Goal: Task Accomplishment & Management: Use online tool/utility

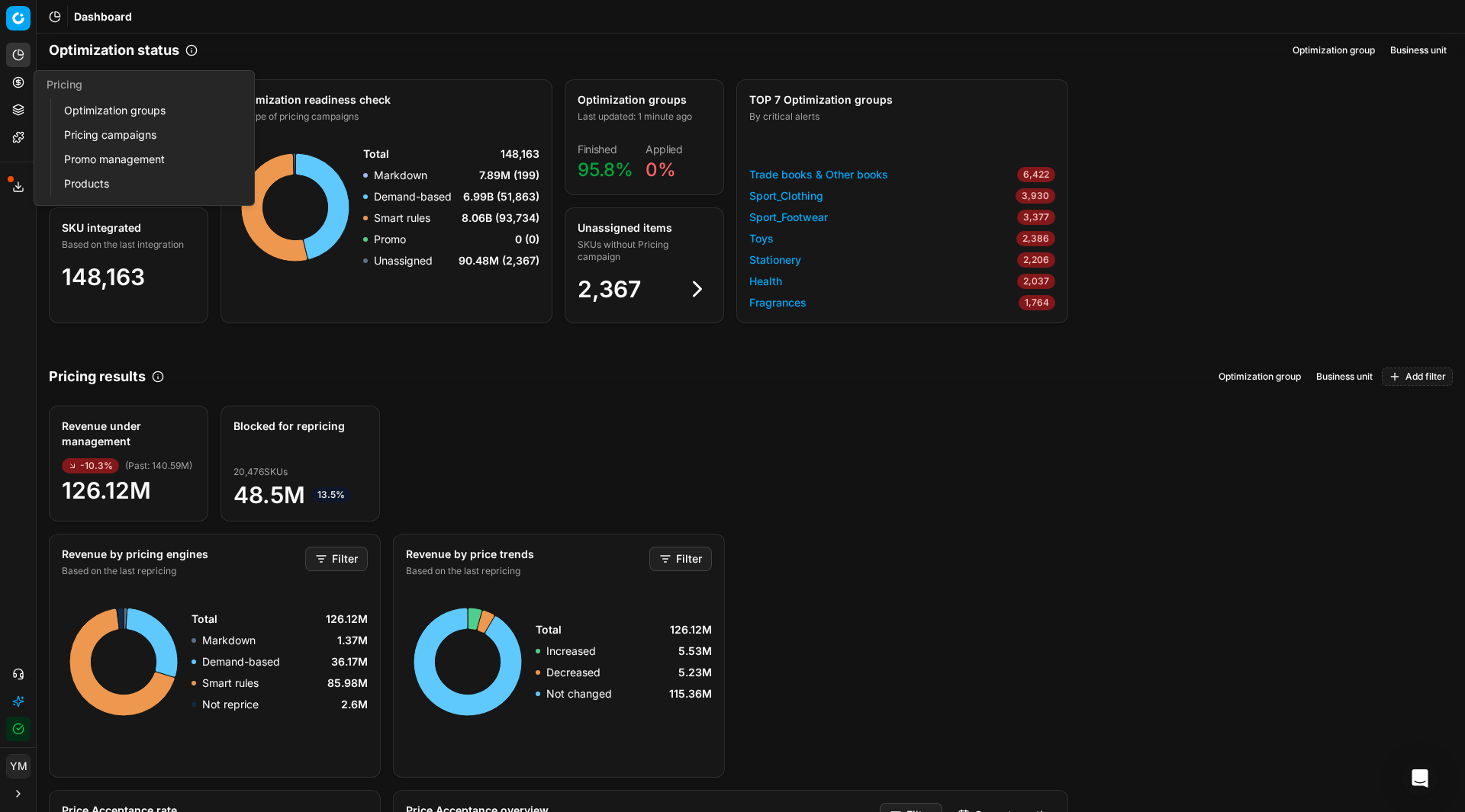
click at [104, 108] on link "Optimization groups" at bounding box center [147, 110] width 178 height 21
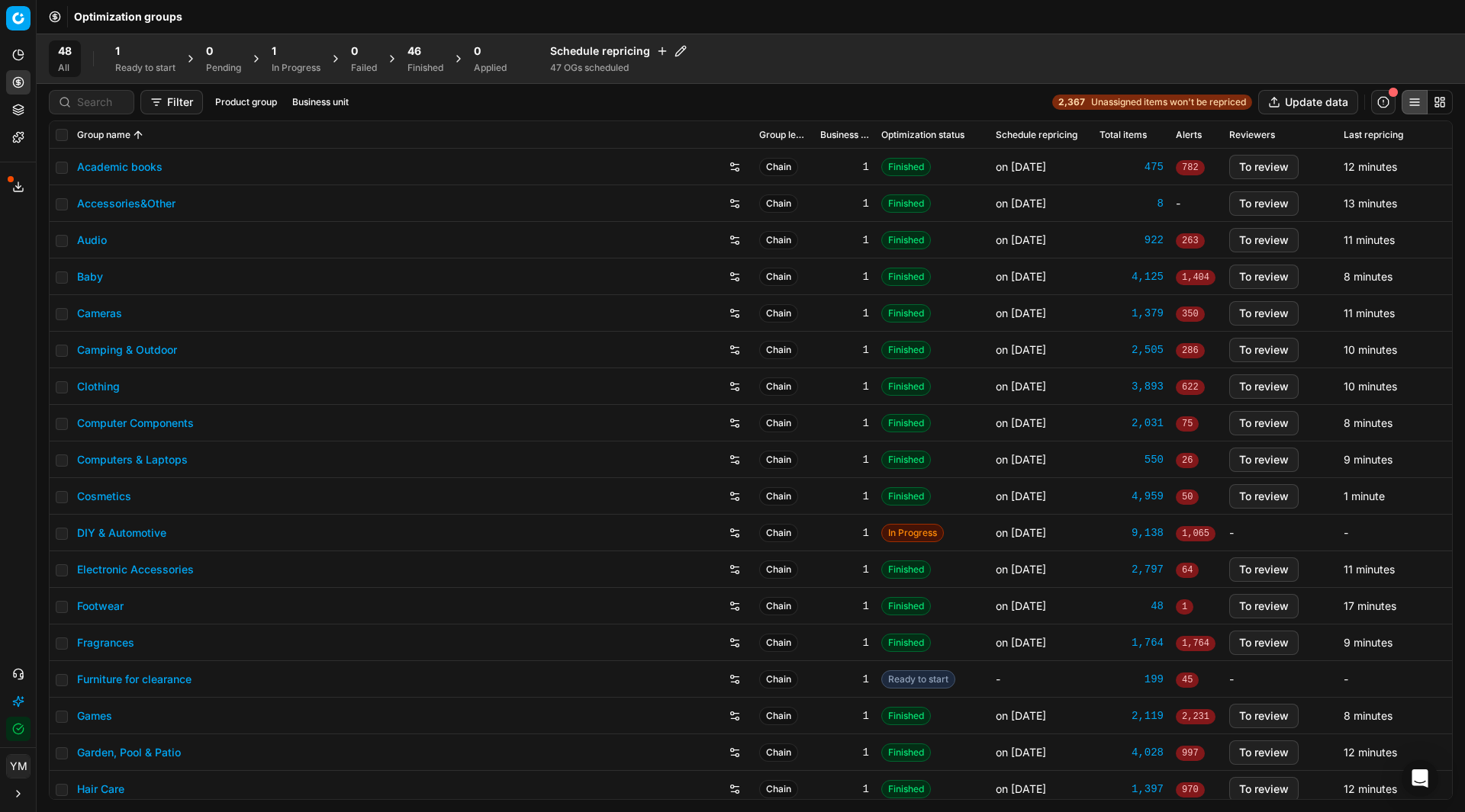
click at [140, 54] on div "1" at bounding box center [144, 51] width 60 height 15
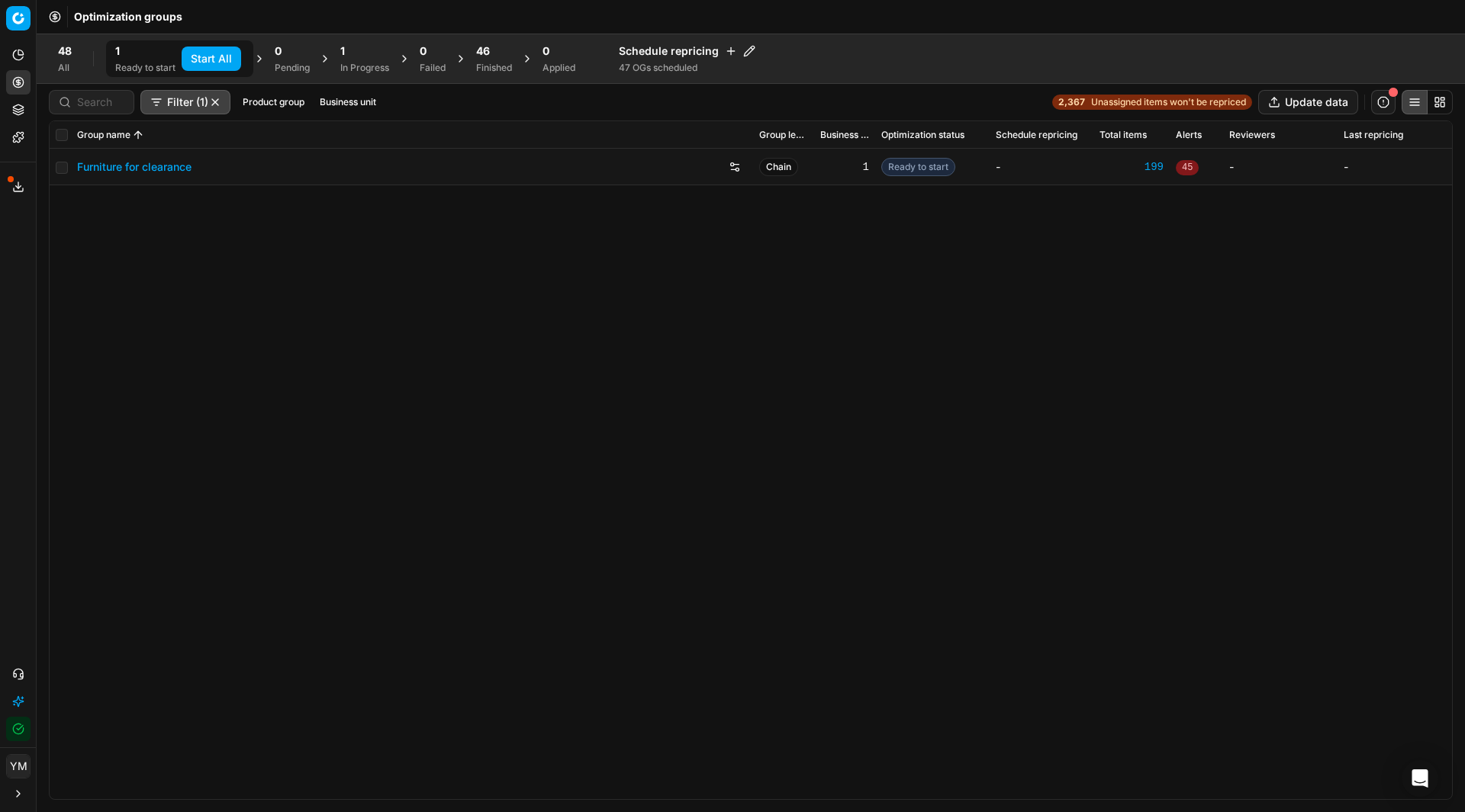
click at [231, 61] on button "Start All" at bounding box center [211, 58] width 59 height 24
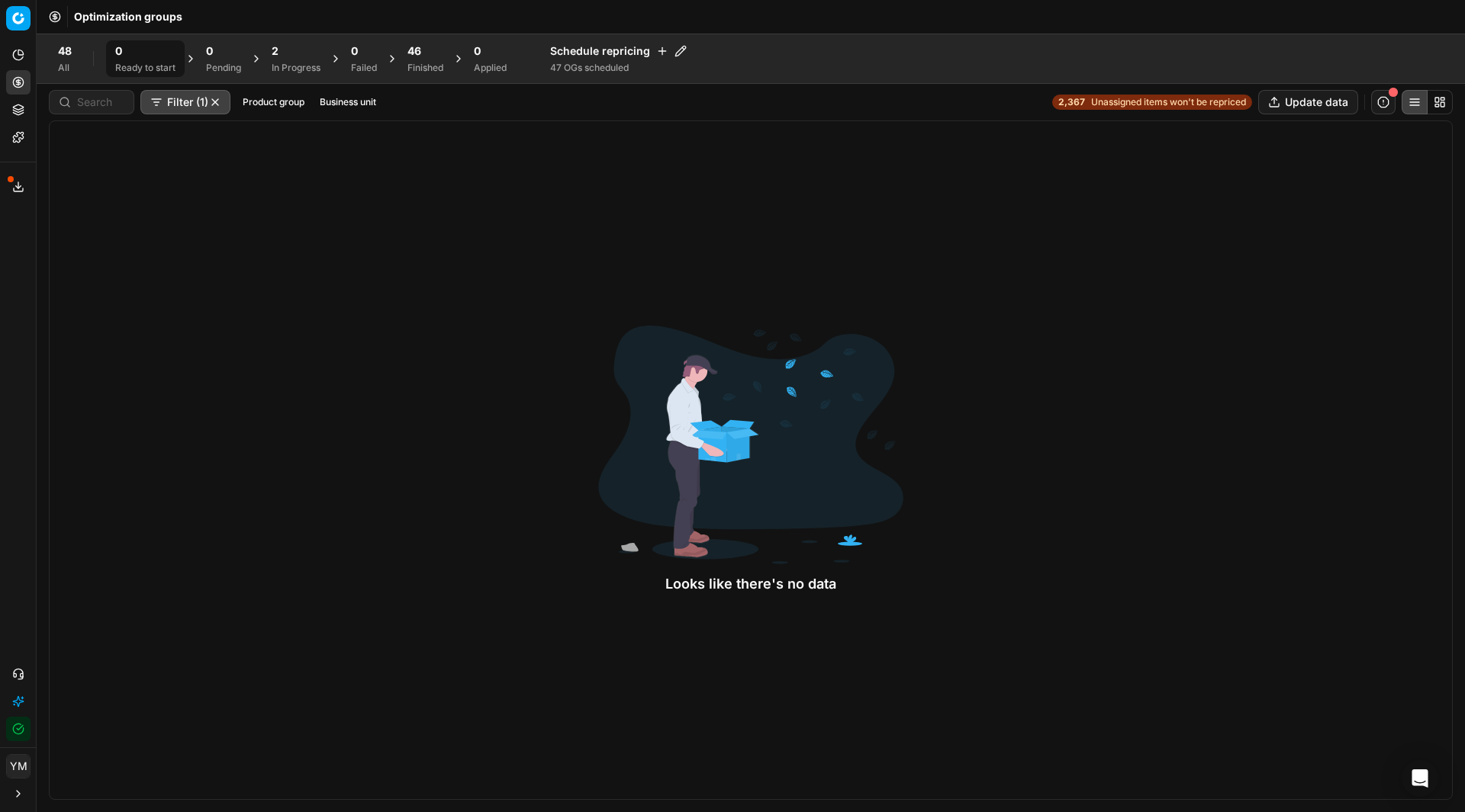
click at [296, 55] on div "2" at bounding box center [296, 51] width 49 height 15
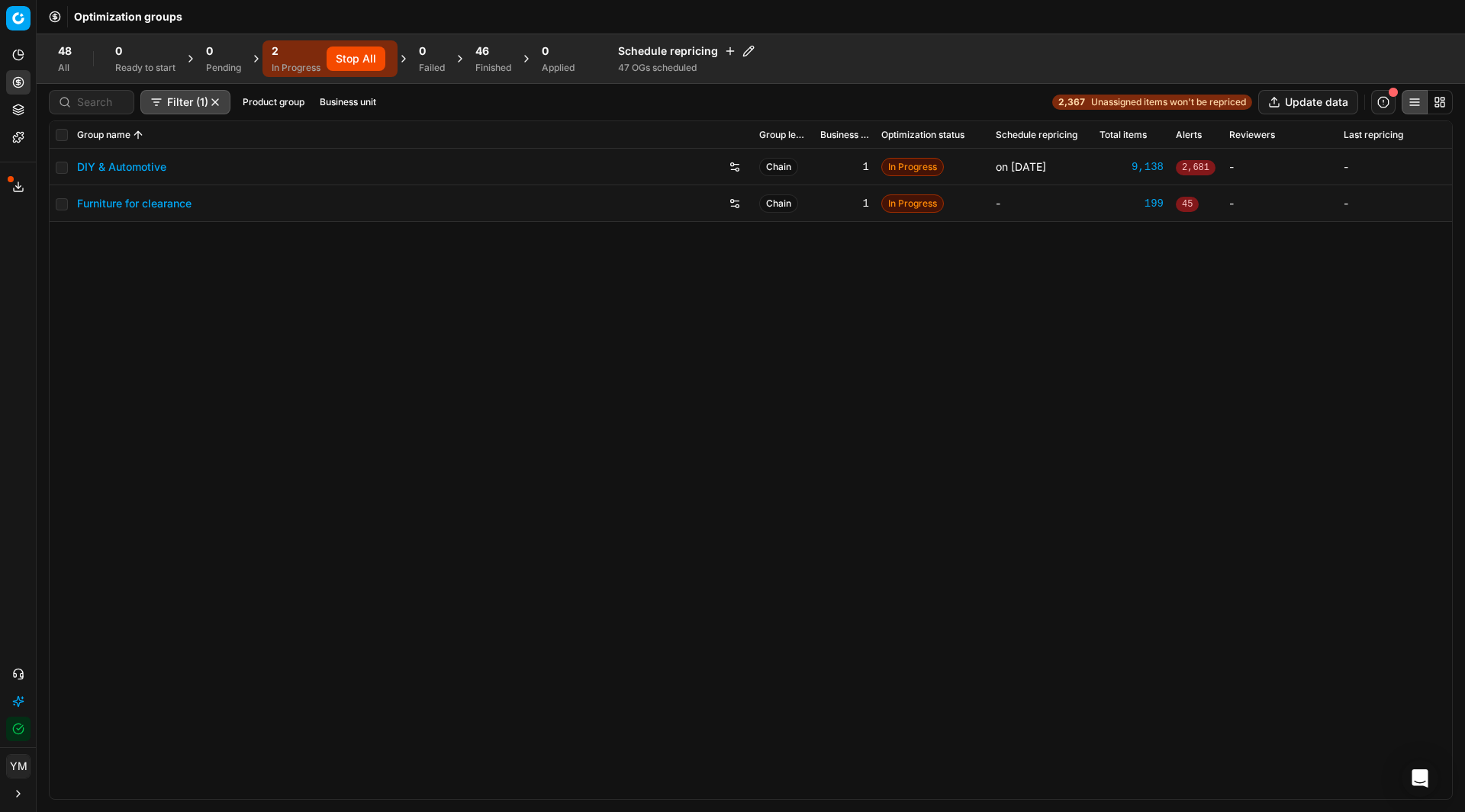
click at [408, 449] on div "DIY & Automotive Chain 1 In Progress on [DATE] 9,138 2,681 - - Furniture for cl…" at bounding box center [751, 474] width 1403 height 651
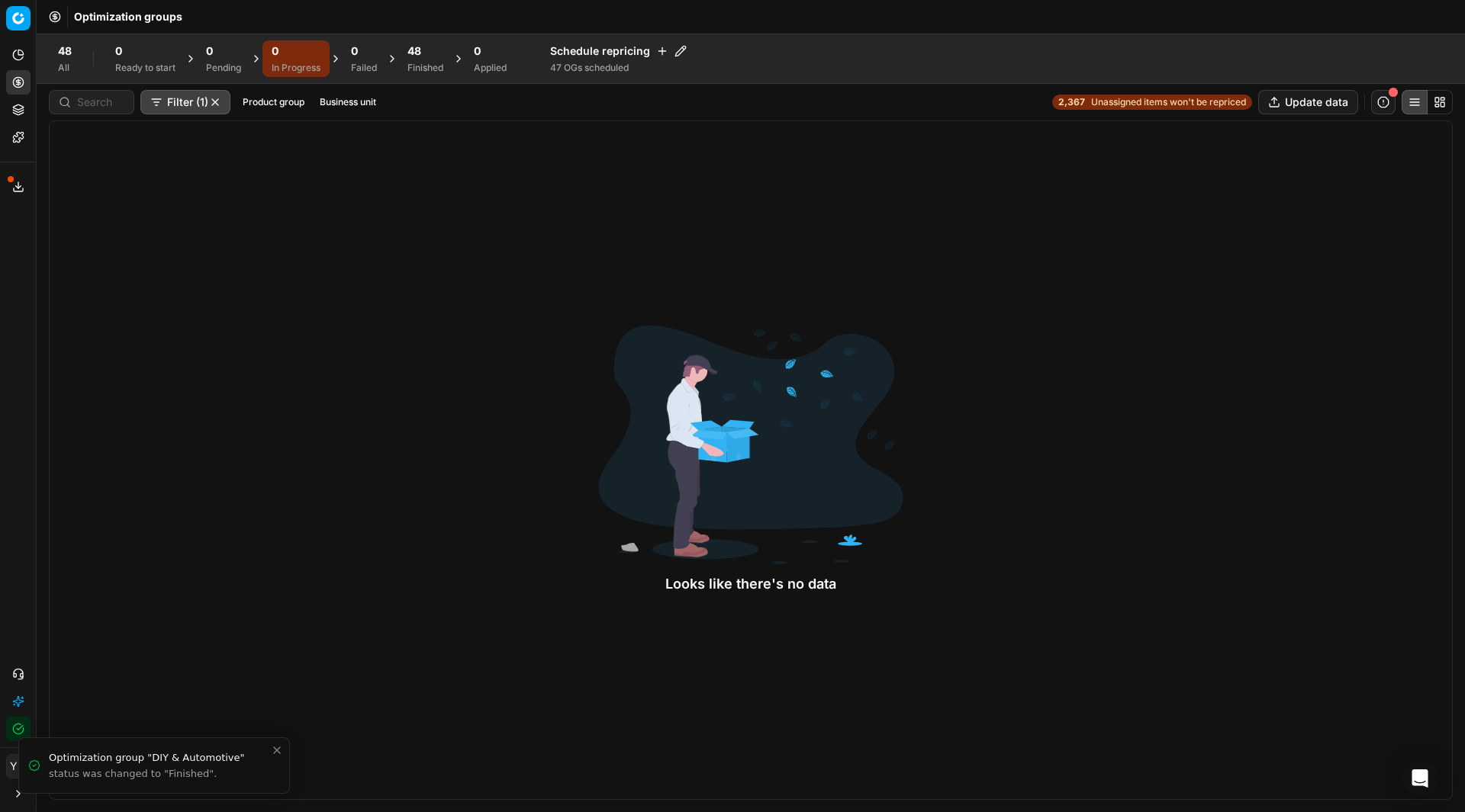
click at [420, 67] on div "Finished" at bounding box center [425, 68] width 35 height 12
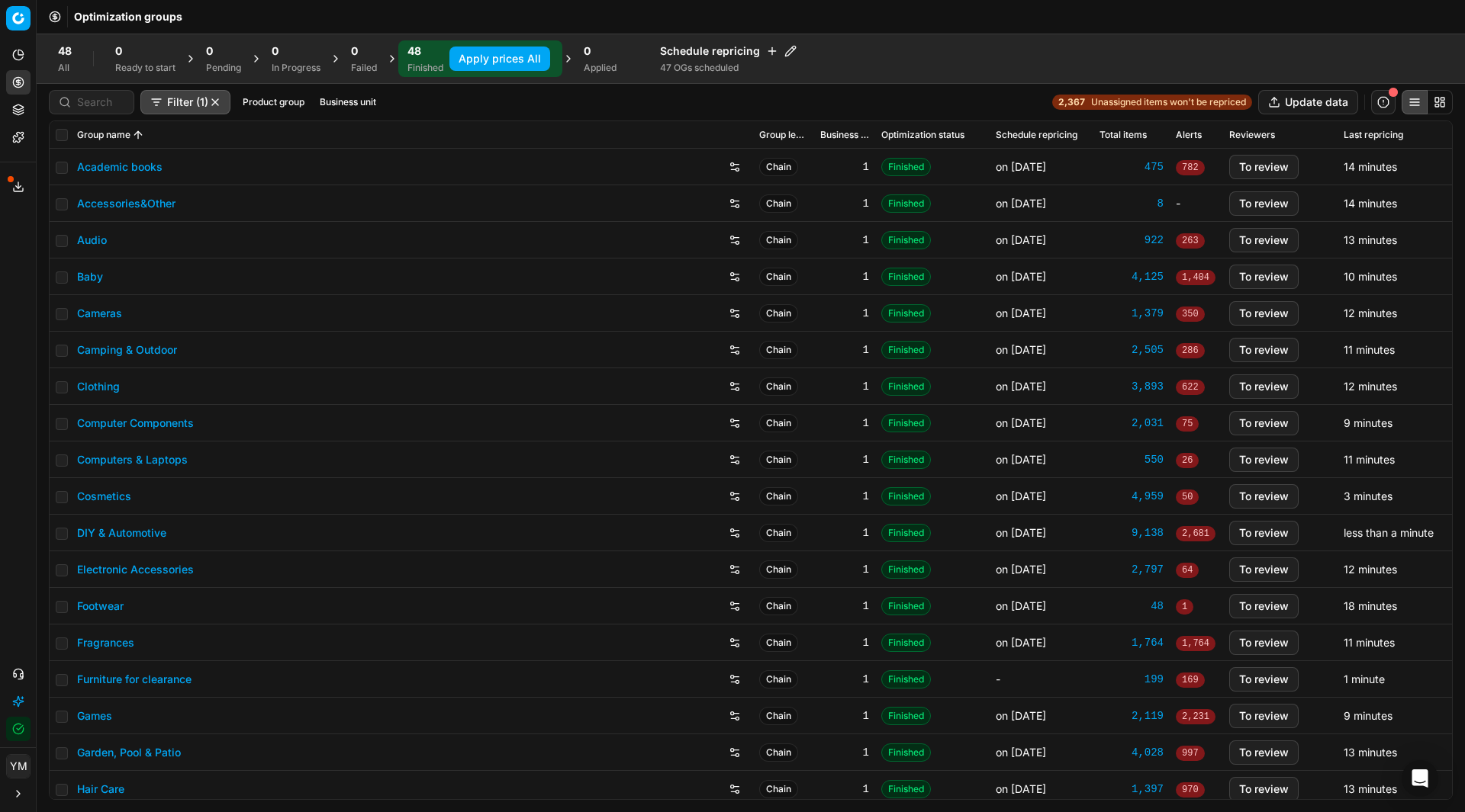
click at [486, 62] on button "Apply prices All" at bounding box center [499, 58] width 100 height 24
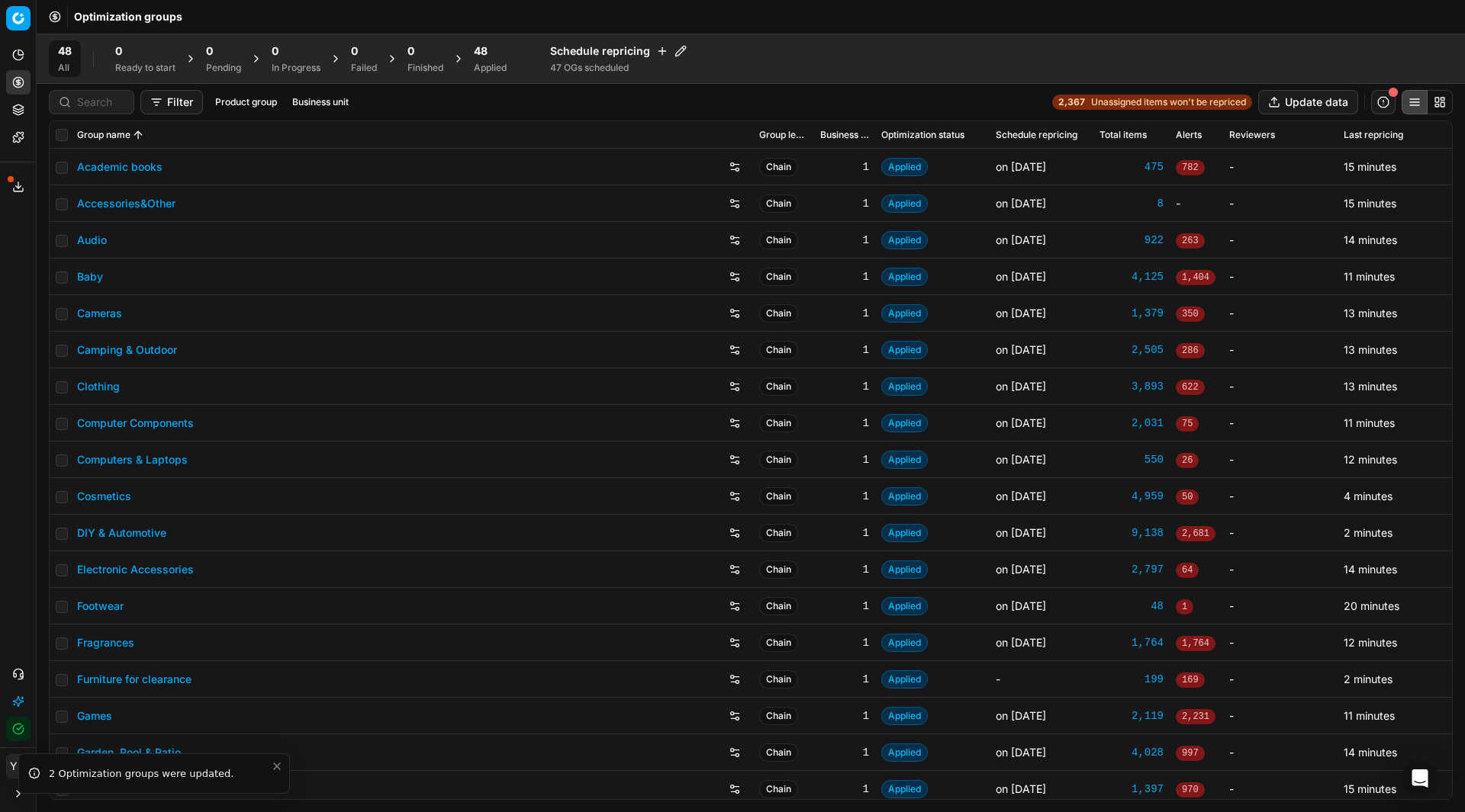
click at [480, 77] on div "48 All 0 Ready to start 0 Pending 0 In Progress 0 Failed 0 Finished 48 Applied …" at bounding box center [750, 59] width 1428 height 51
click at [494, 56] on div "48" at bounding box center [490, 51] width 33 height 15
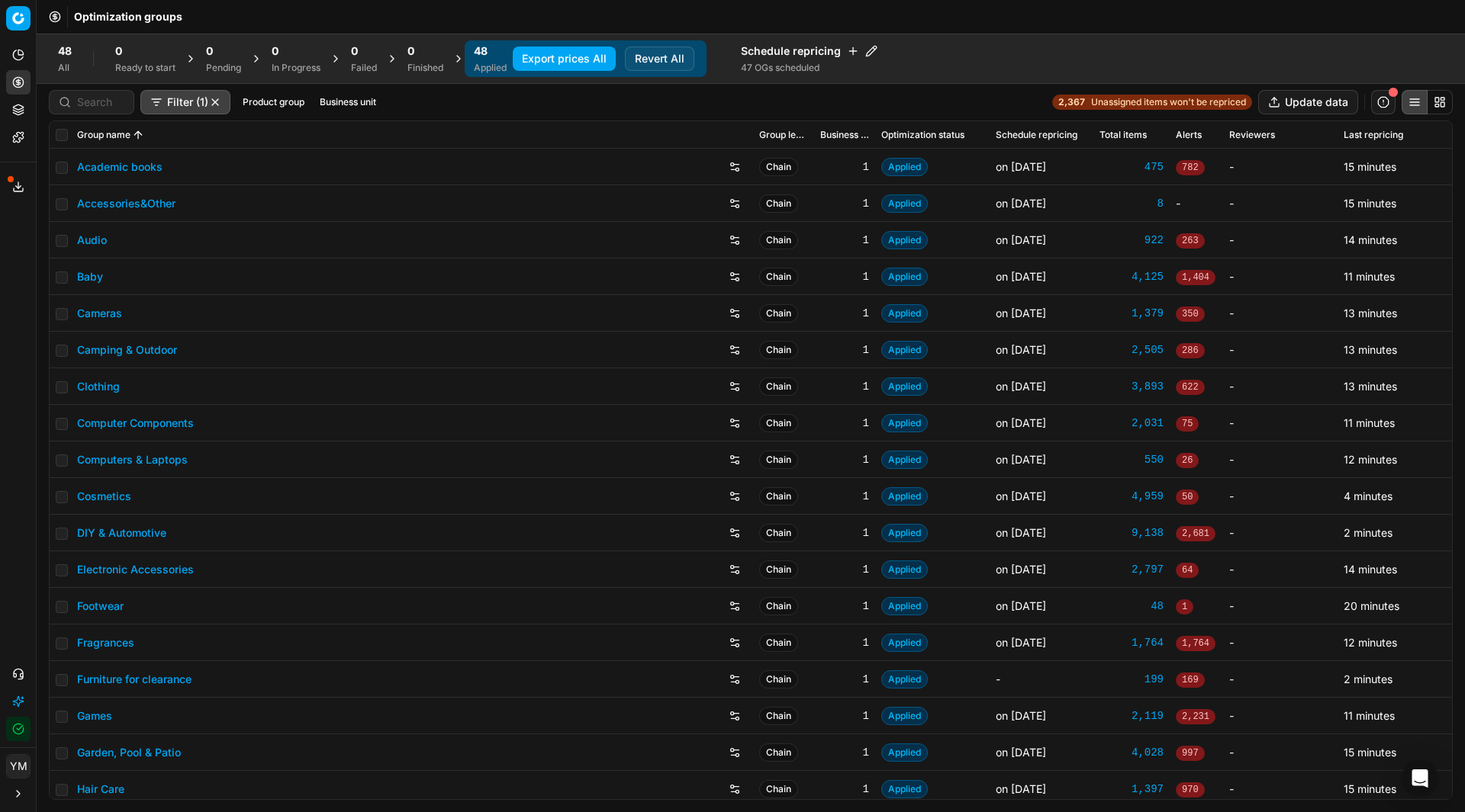
click at [568, 57] on button "Export prices All" at bounding box center [564, 58] width 103 height 24
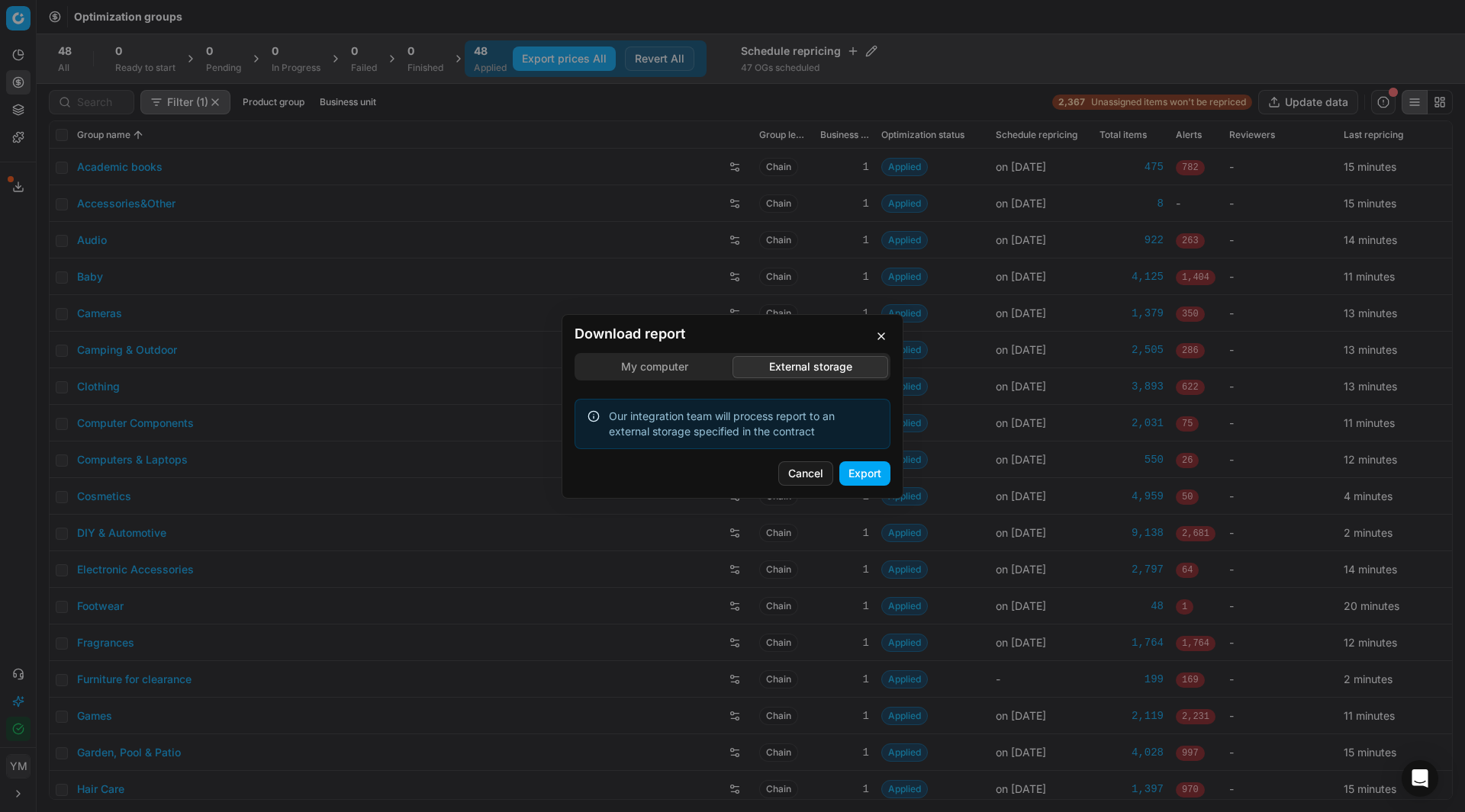
click at [835, 289] on div "Download report My computer External storage Our integration team will process …" at bounding box center [732, 406] width 1465 height 812
click at [856, 476] on button "Export" at bounding box center [865, 474] width 52 height 24
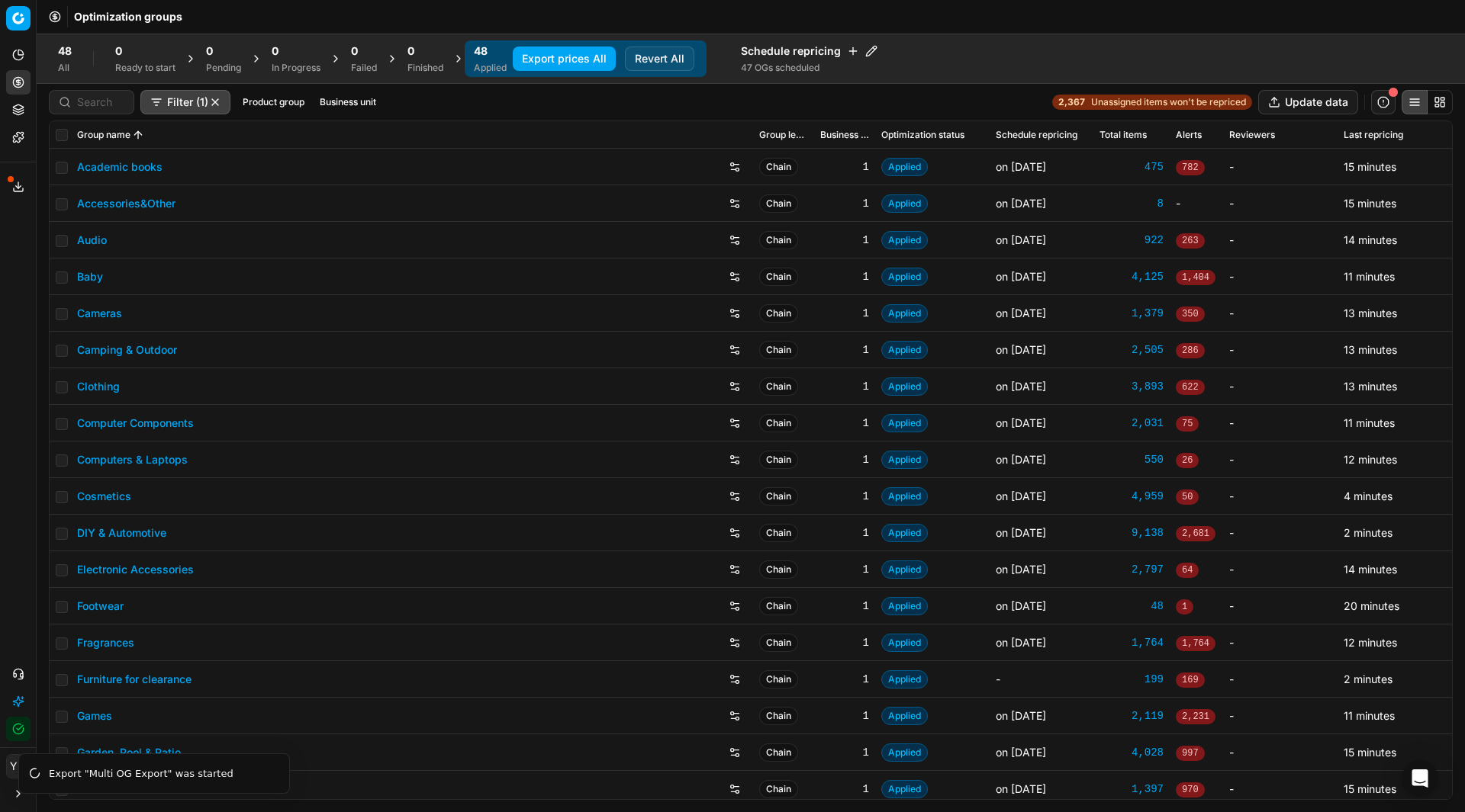
click at [41, 491] on button "Toggle Sidebar" at bounding box center [35, 406] width 12 height 812
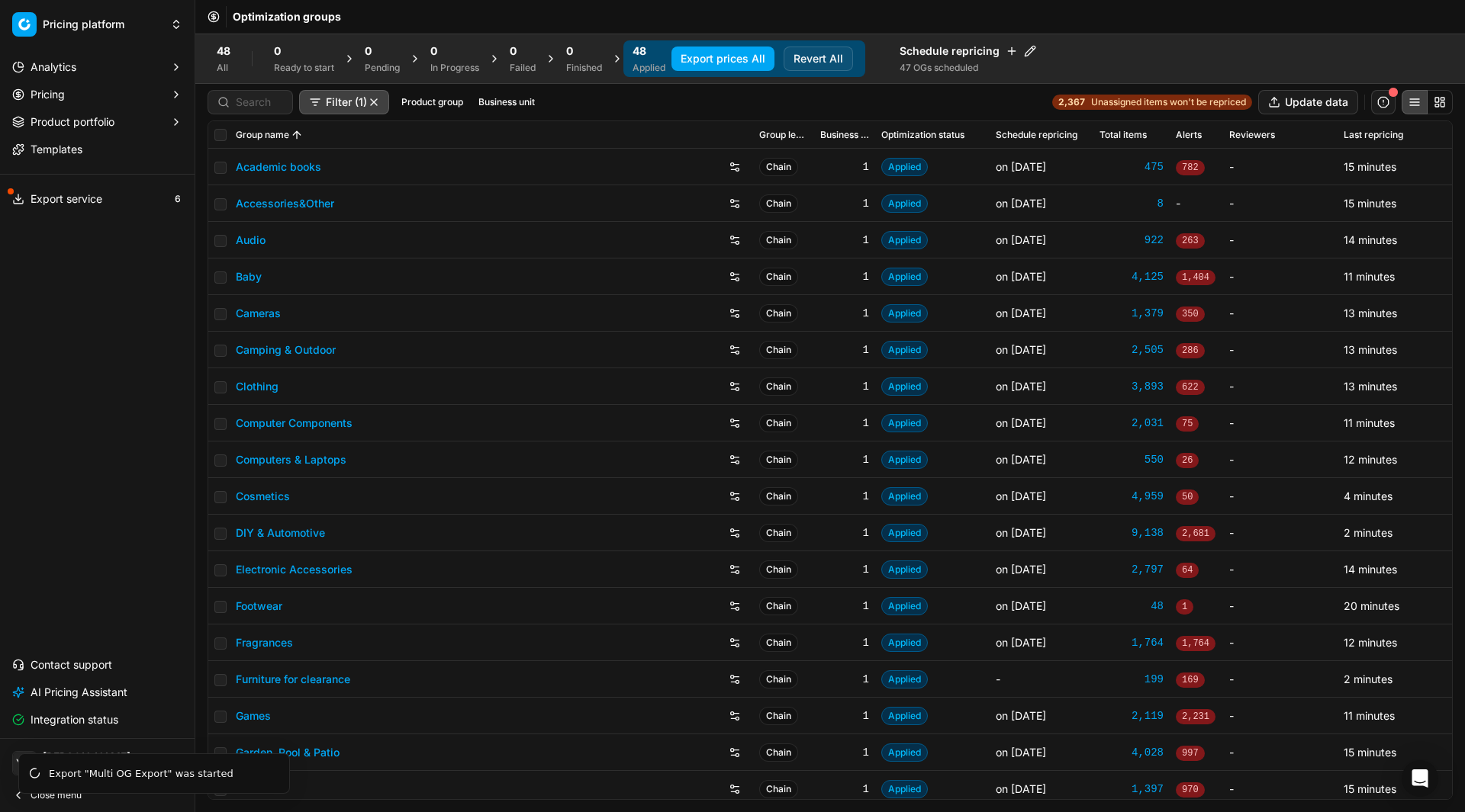
click at [192, 454] on button "Toggle Sidebar" at bounding box center [194, 406] width 12 height 812
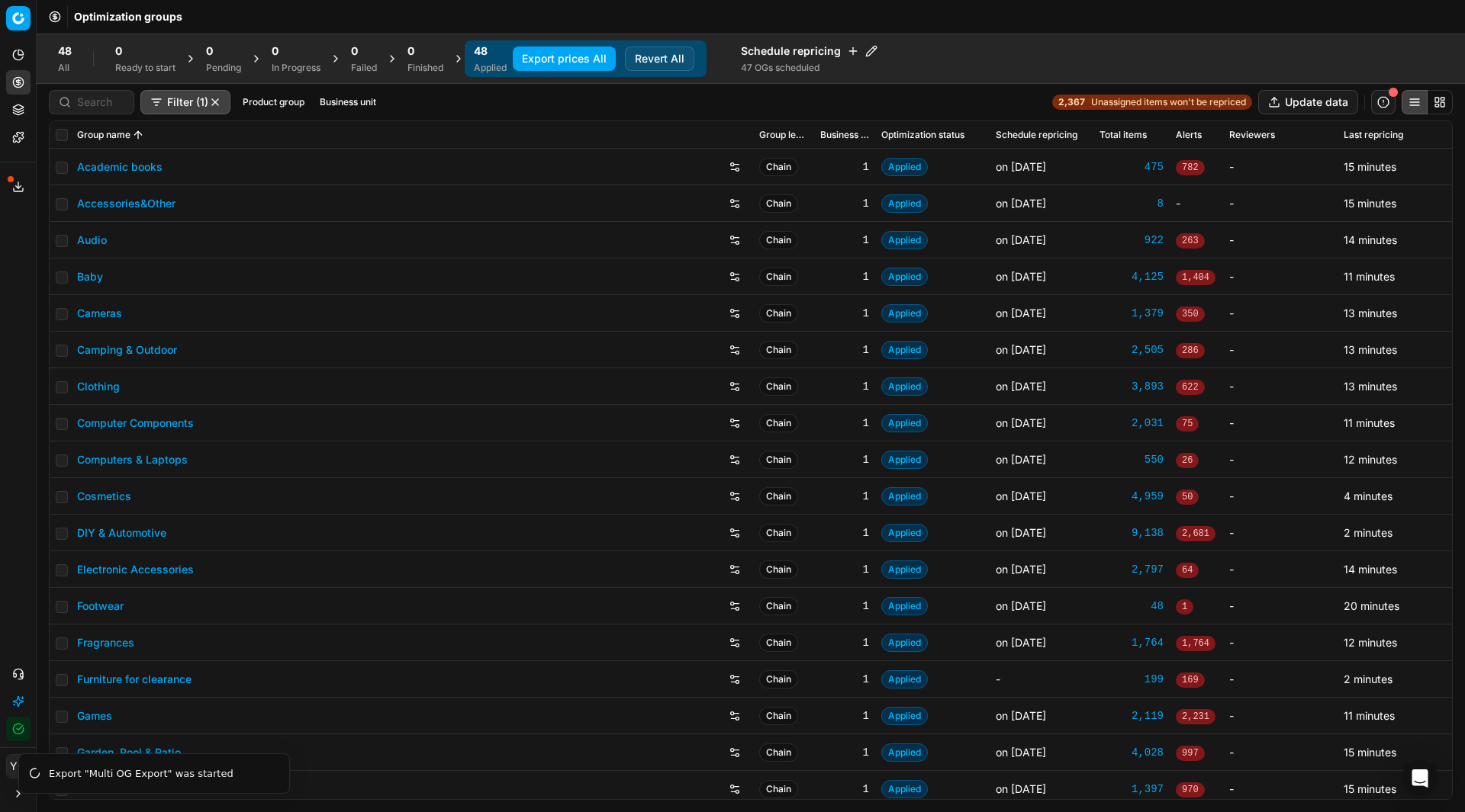
click at [35, 217] on button "Toggle Sidebar" at bounding box center [35, 406] width 12 height 812
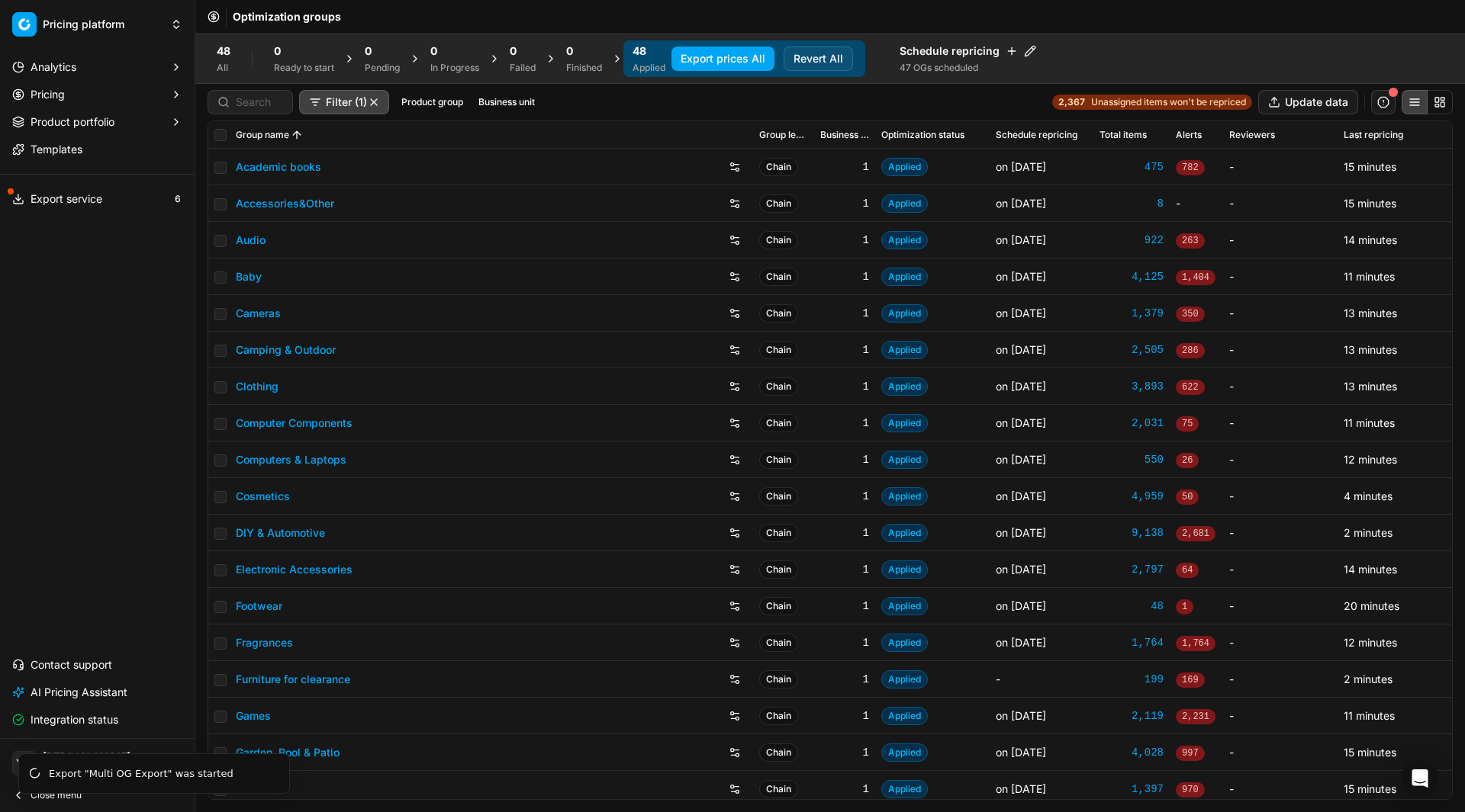
click at [42, 198] on span "Export service" at bounding box center [66, 199] width 72 height 15
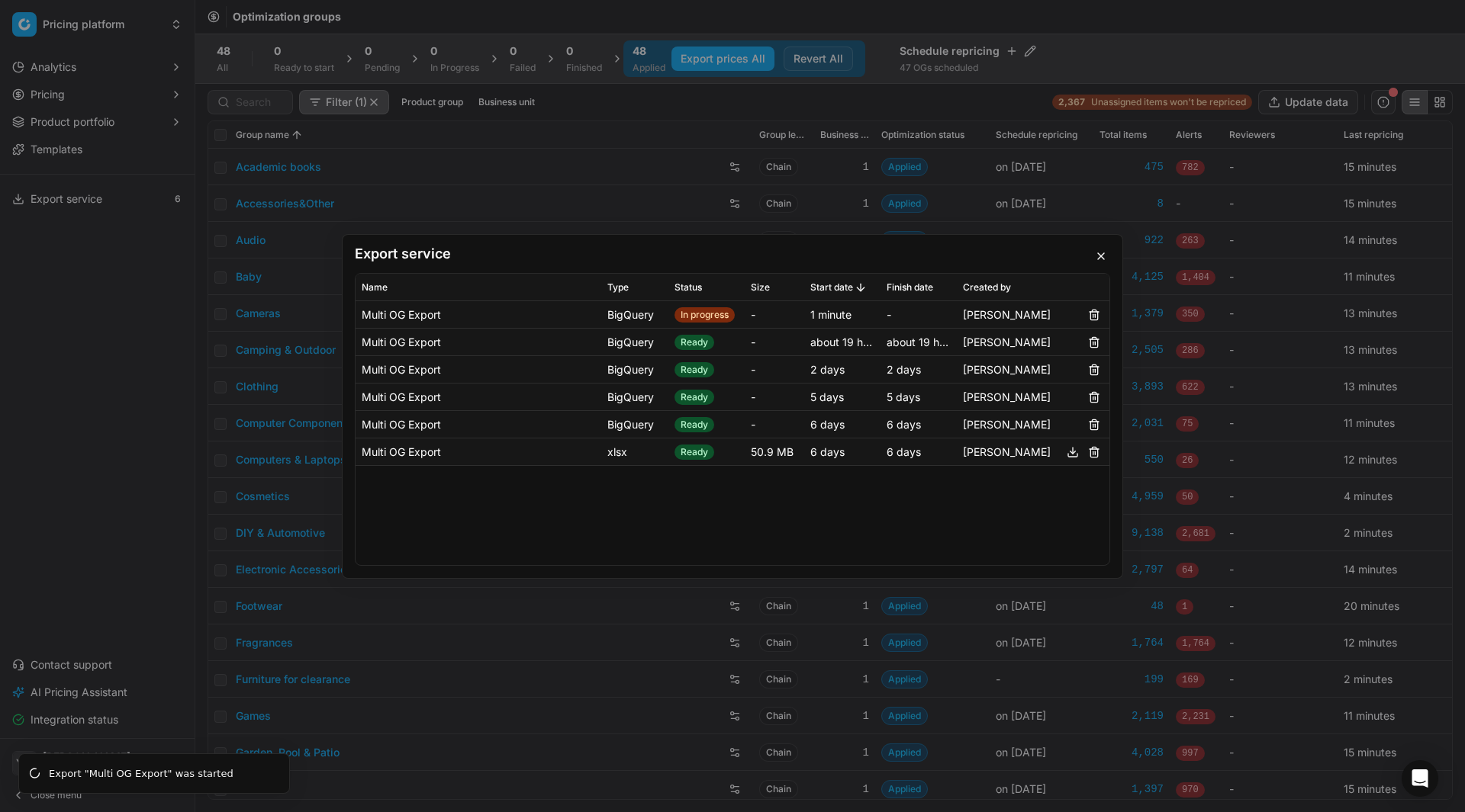
click at [1100, 254] on button "button" at bounding box center [1101, 257] width 19 height 19
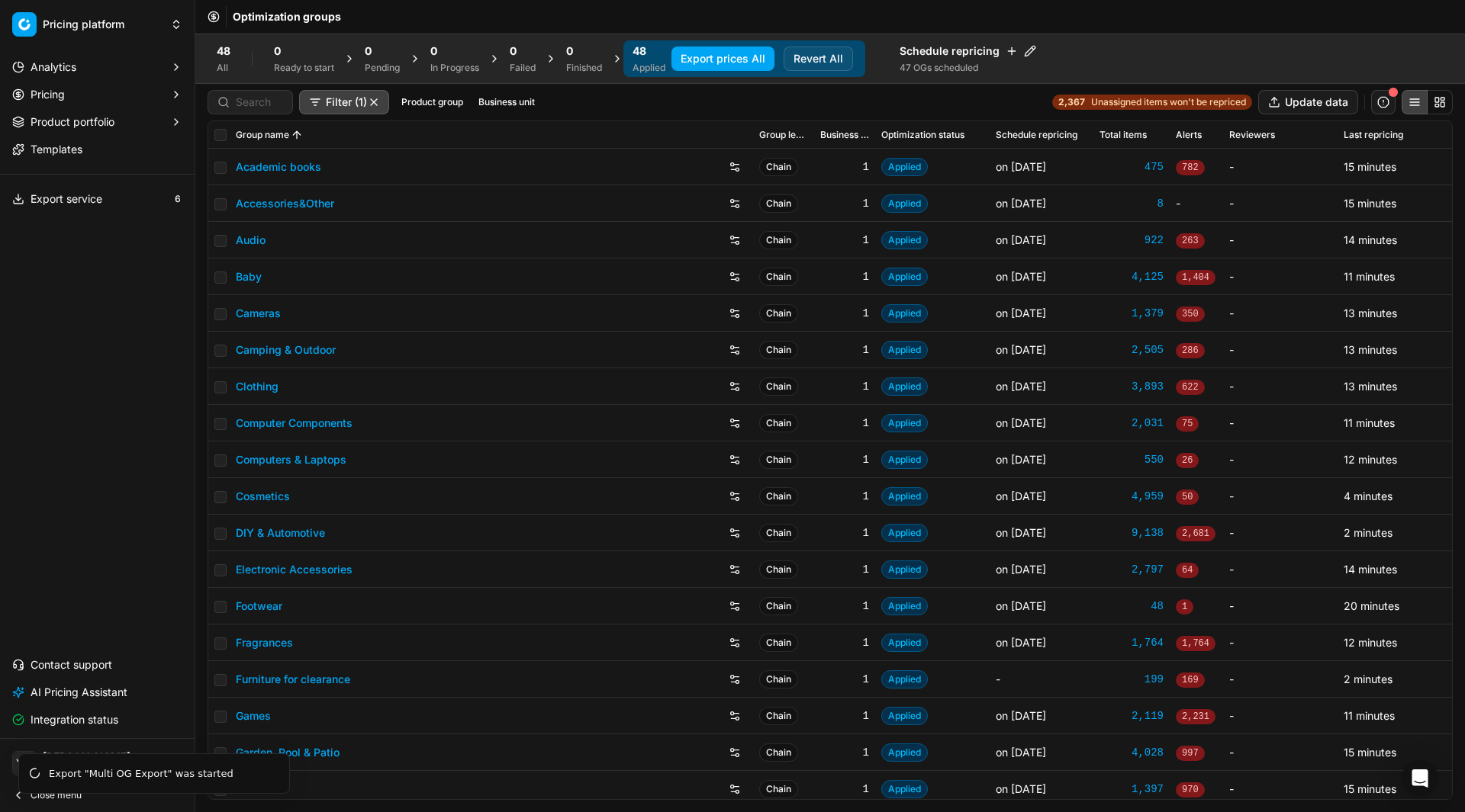
click at [1301, 52] on div "48 All 0 Ready to start 0 Pending 0 In Progress 0 Failed 0 Finished 48 Applied …" at bounding box center [830, 58] width 1245 height 36
click at [159, 778] on div "Export "Multi OG Export" was started" at bounding box center [160, 774] width 222 height 15
click at [79, 202] on span "Export service" at bounding box center [66, 199] width 72 height 15
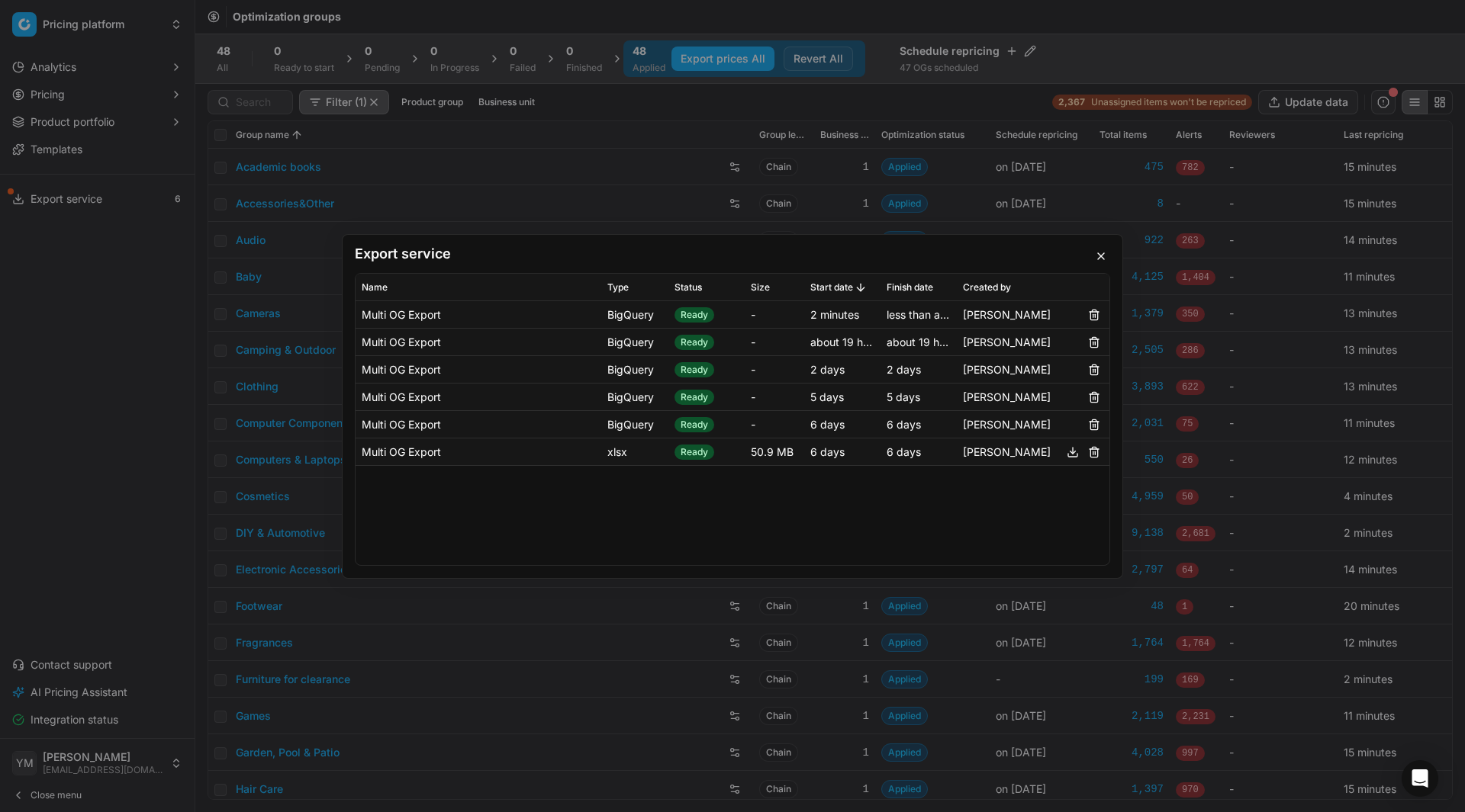
click at [1104, 252] on button "button" at bounding box center [1101, 257] width 19 height 19
